Goal: Navigation & Orientation: Find specific page/section

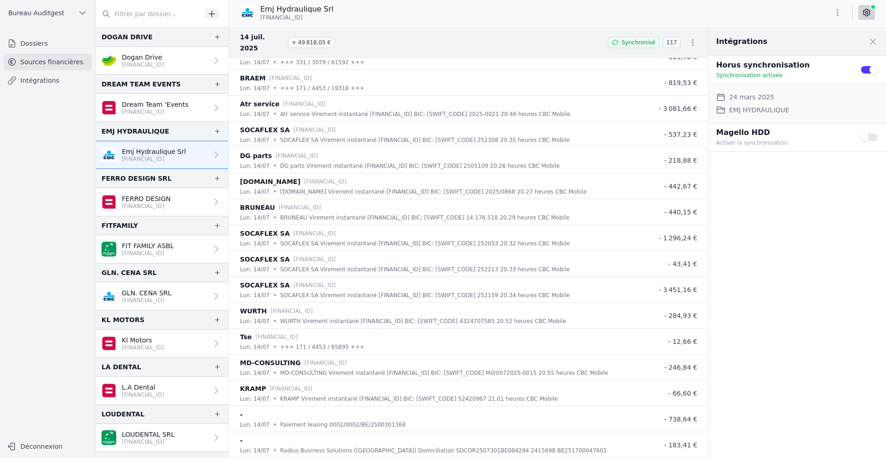
scroll to position [554, 0]
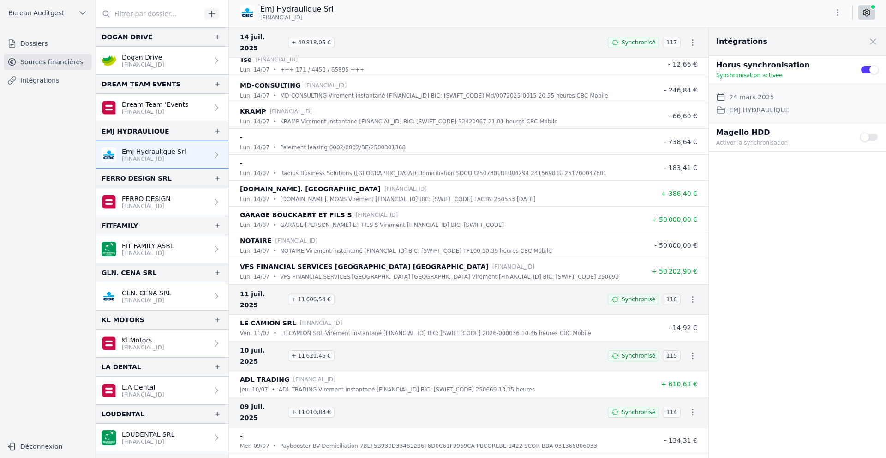
click at [693, 39] on icon "button" at bounding box center [693, 42] width 1 height 6
click at [689, 37] on div at bounding box center [443, 229] width 886 height 458
click at [172, 161] on p "[FINANCIAL_ID]" at bounding box center [154, 158] width 64 height 7
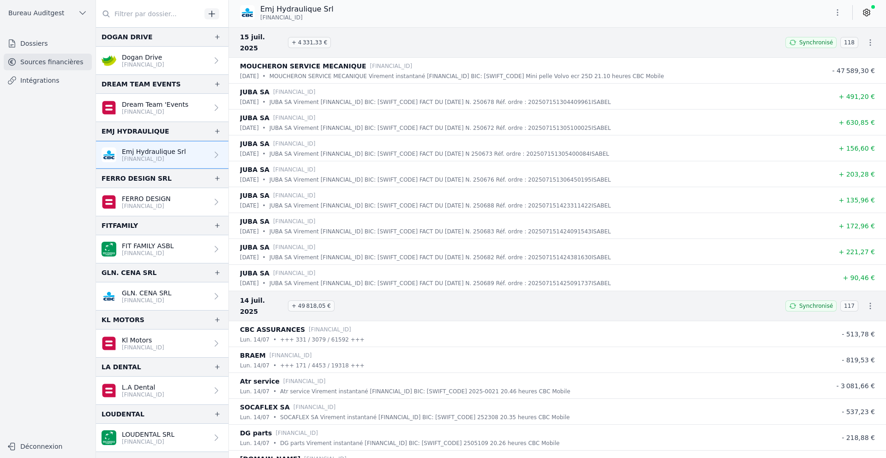
click at [33, 45] on link "Dossiers" at bounding box center [48, 43] width 88 height 17
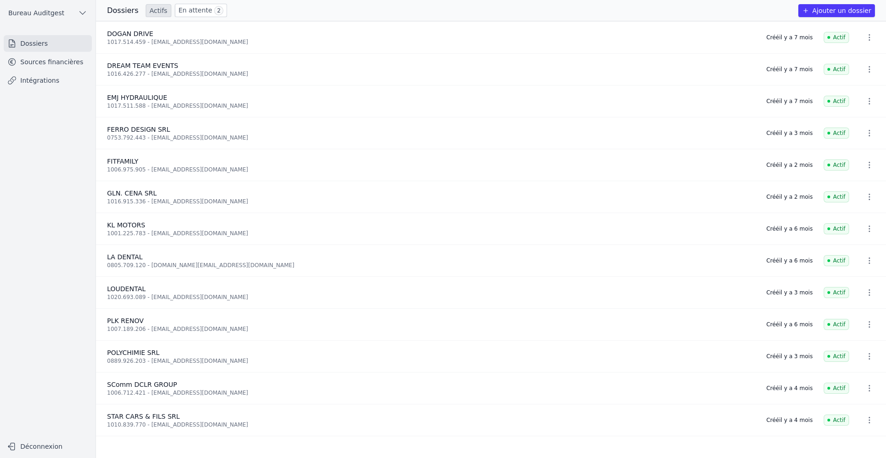
click at [204, 11] on link "En attente 2" at bounding box center [201, 10] width 52 height 13
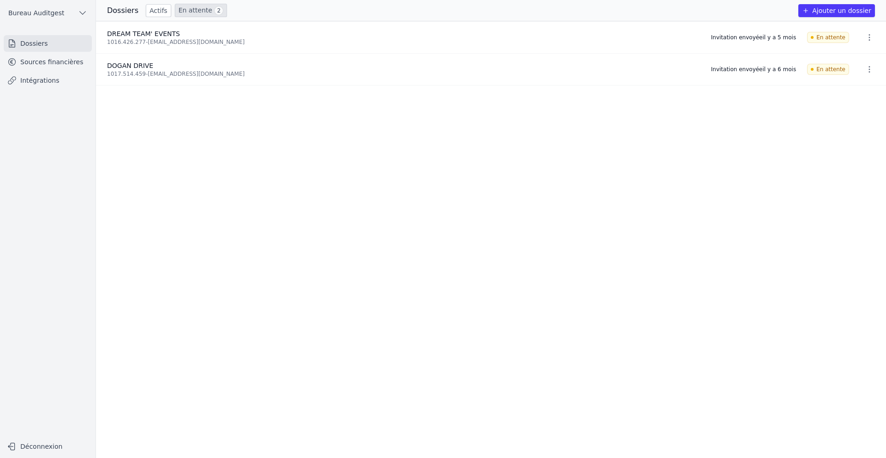
click at [153, 12] on link "Actifs" at bounding box center [158, 10] width 25 height 13
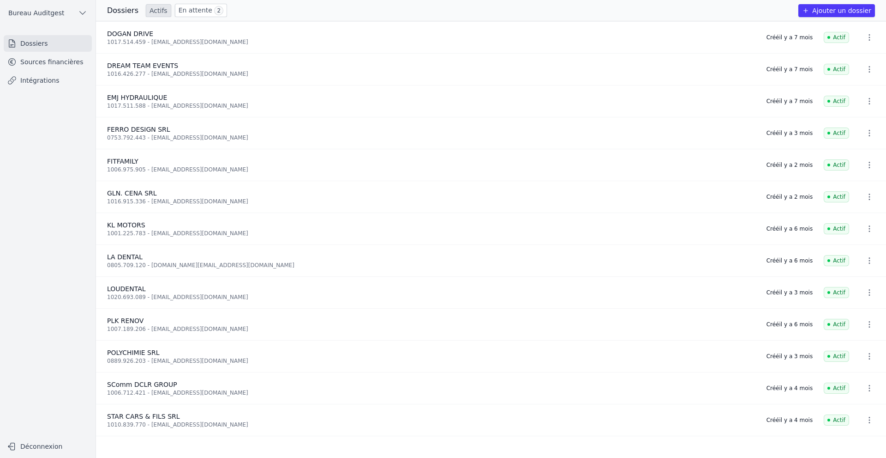
click at [869, 101] on icon "button" at bounding box center [869, 101] width 1 height 6
click at [866, 101] on div at bounding box center [443, 229] width 886 height 458
click at [42, 61] on link "Sources financières" at bounding box center [48, 62] width 88 height 17
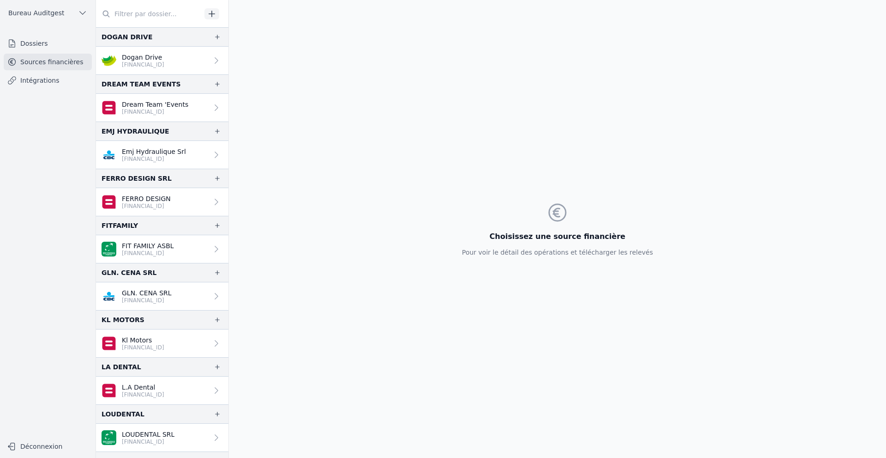
click at [163, 109] on p "[FINANCIAL_ID]" at bounding box center [155, 111] width 66 height 7
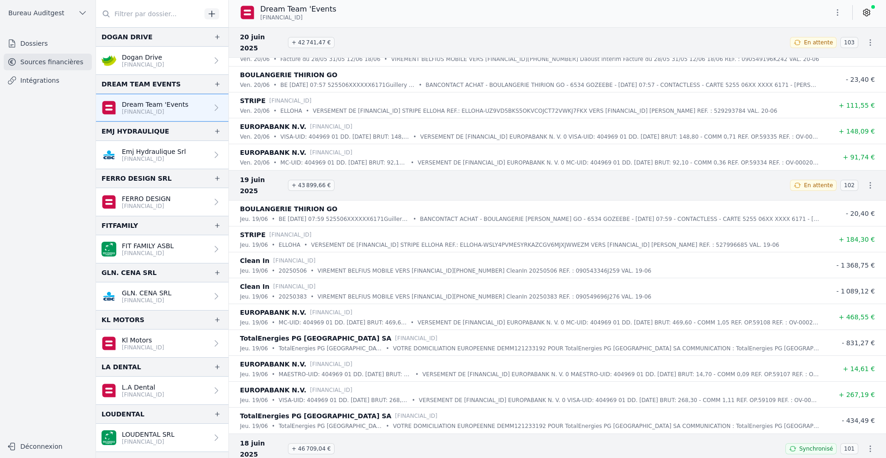
scroll to position [8080, 0]
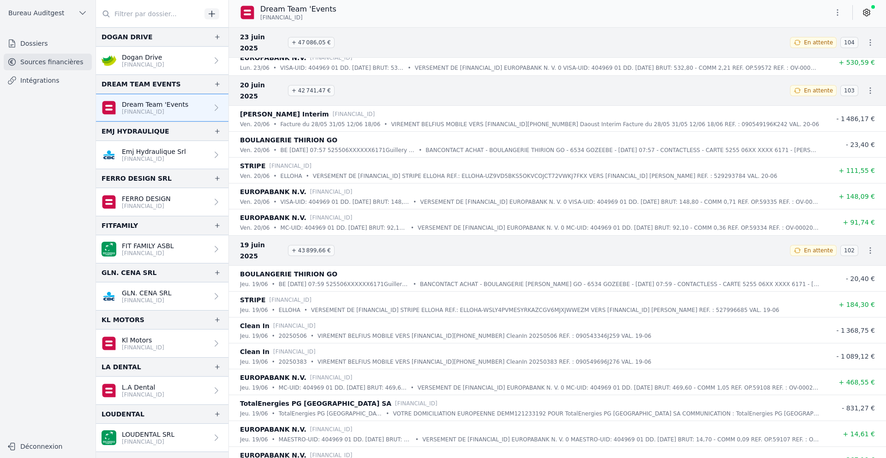
click at [189, 159] on link "Emj Hydraulique Srl [FINANCIAL_ID]" at bounding box center [162, 155] width 133 height 28
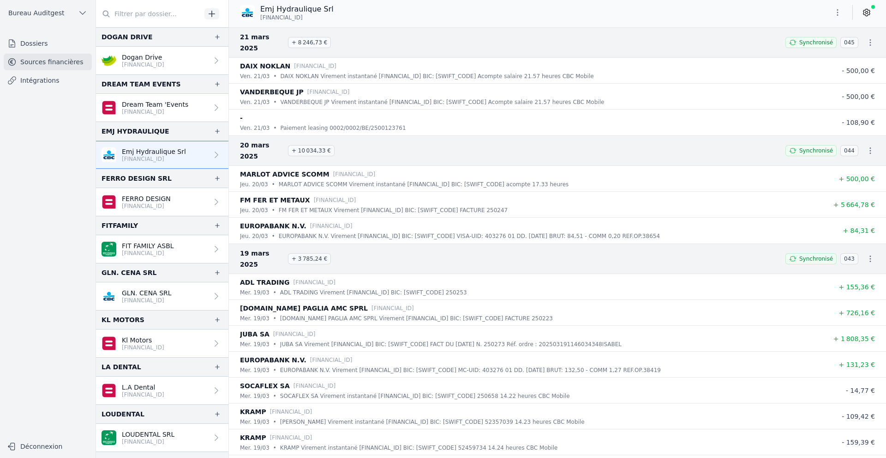
scroll to position [18167, 0]
